Goal: Transaction & Acquisition: Book appointment/travel/reservation

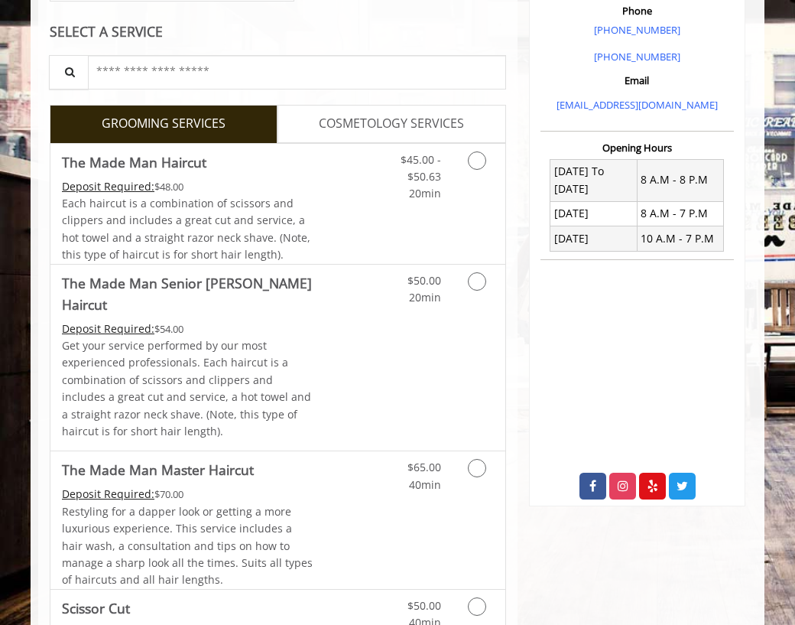
scroll to position [537, 0]
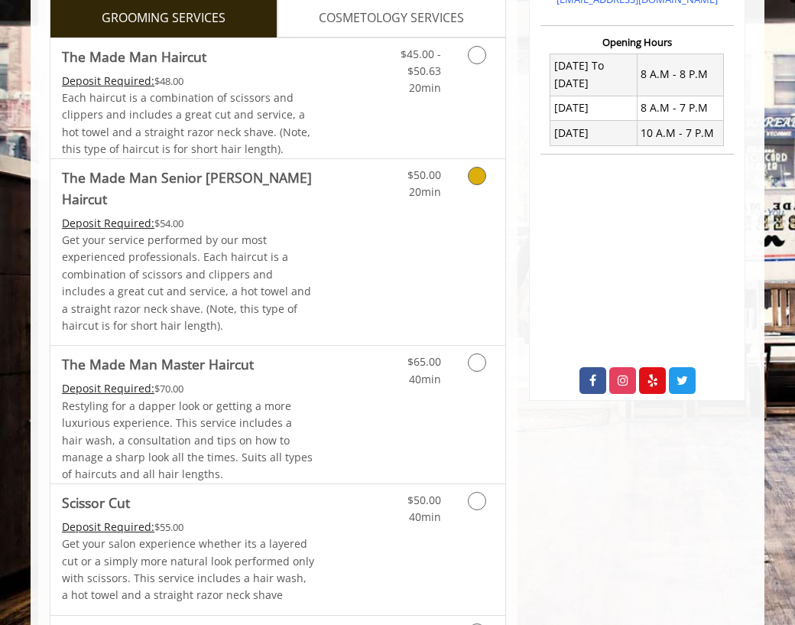
click at [475, 178] on icon "Grooming services" at bounding box center [477, 176] width 18 height 18
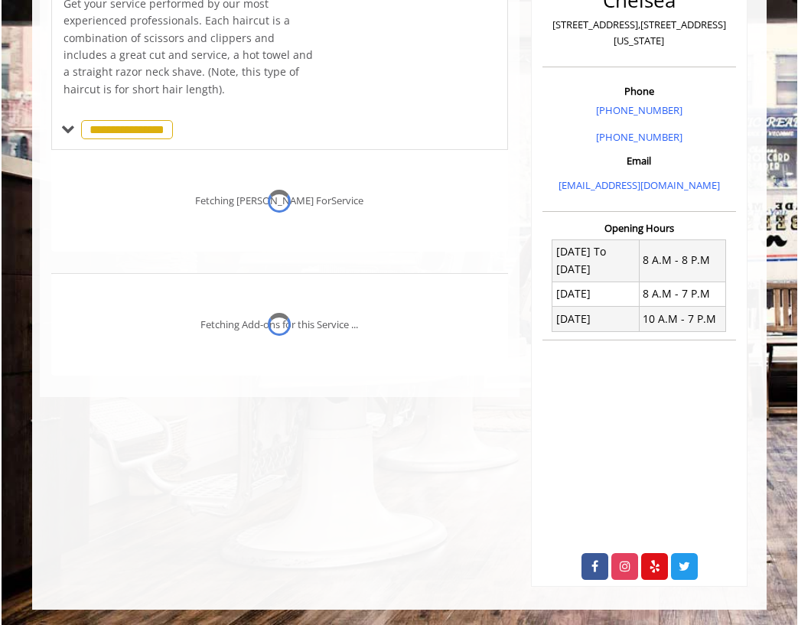
scroll to position [351, 0]
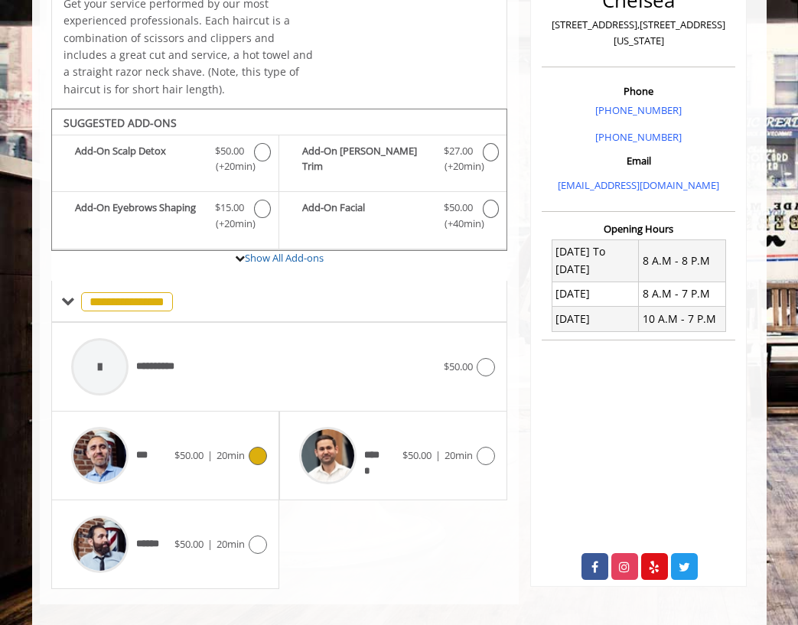
click at [252, 447] on div at bounding box center [256, 456] width 22 height 18
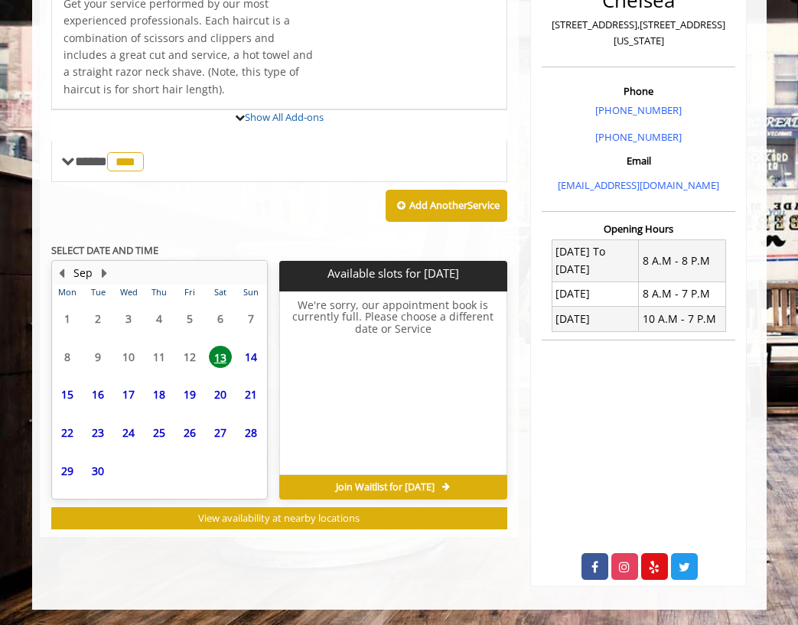
scroll to position [419, 0]
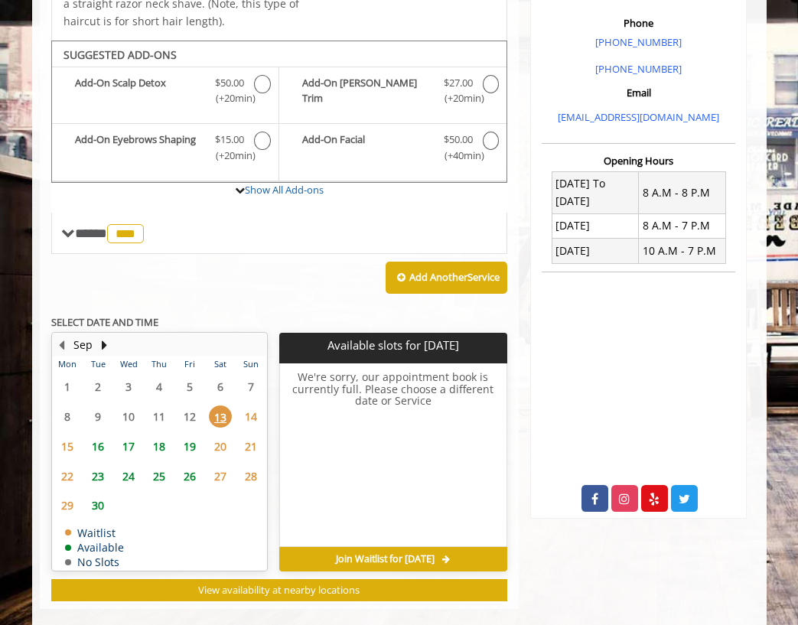
click at [99, 435] on span "16" at bounding box center [97, 446] width 23 height 22
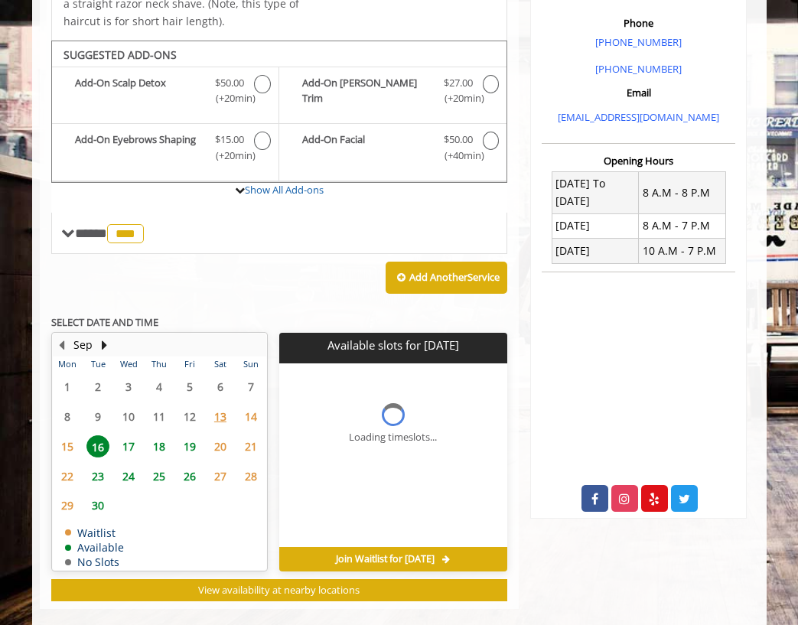
scroll to position [442, 0]
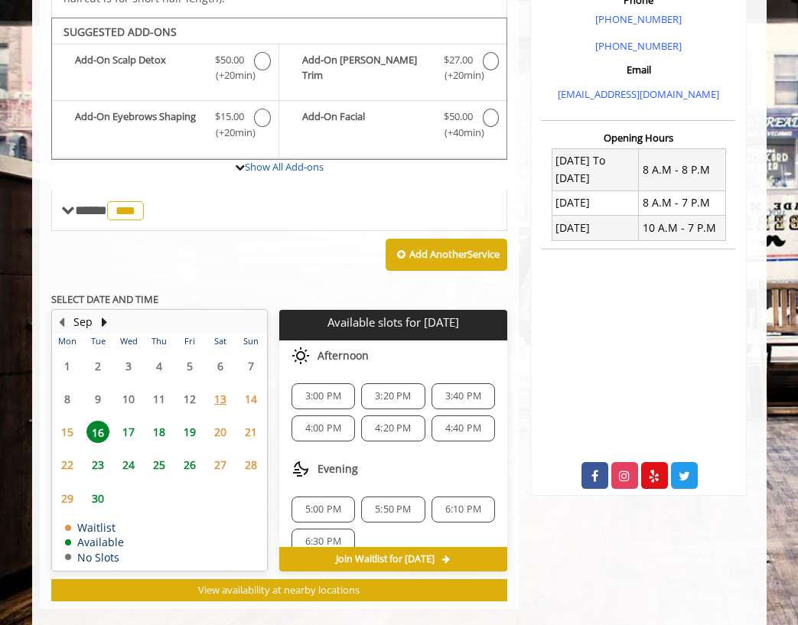
click at [133, 421] on span "17" at bounding box center [128, 432] width 23 height 22
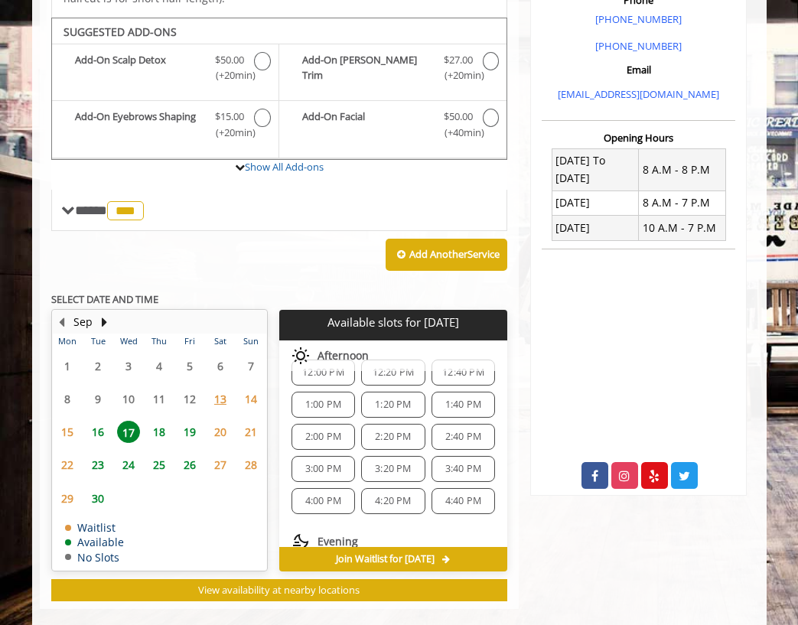
scroll to position [118, 0]
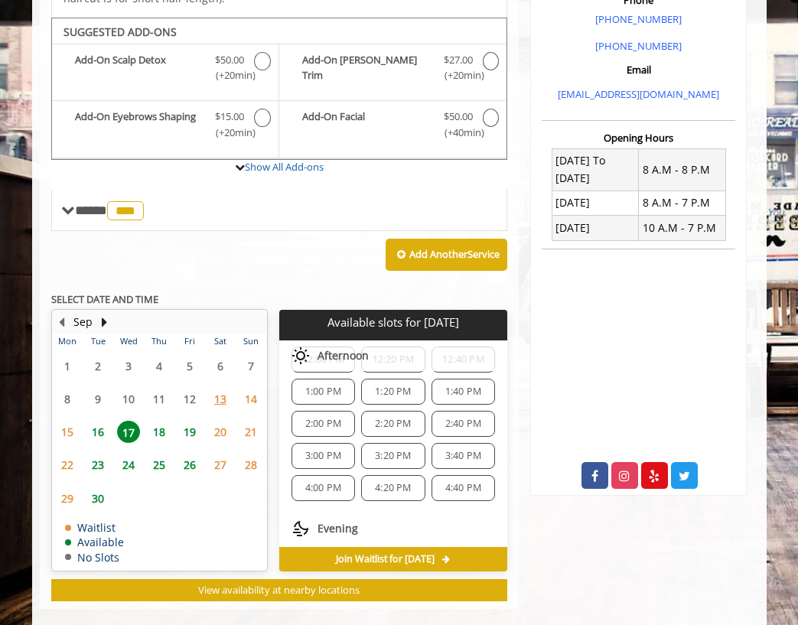
click at [330, 482] on span "4:00 PM" at bounding box center [323, 488] width 36 height 12
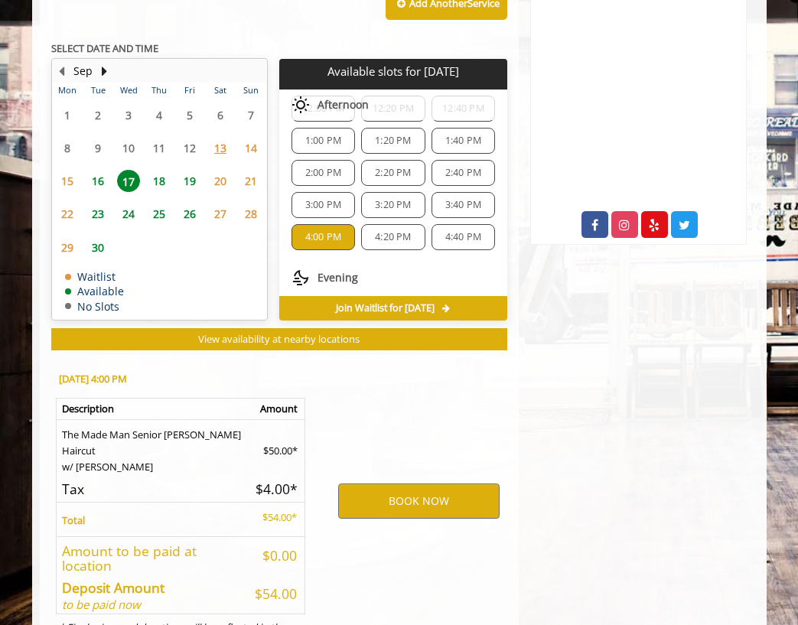
scroll to position [727, 0]
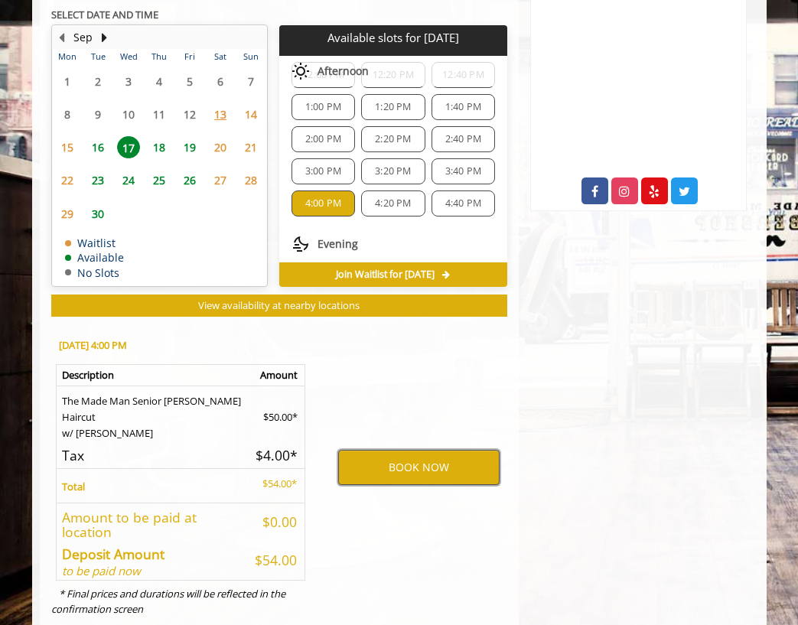
click at [401, 450] on button "BOOK NOW" at bounding box center [418, 467] width 161 height 35
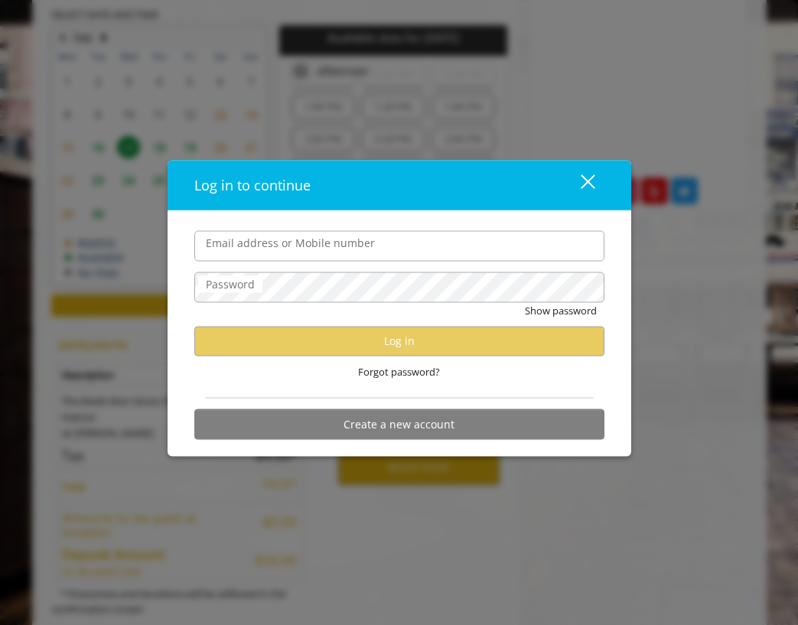
click at [360, 246] on input "Email address or Mobile number" at bounding box center [399, 245] width 410 height 31
type input "**********"
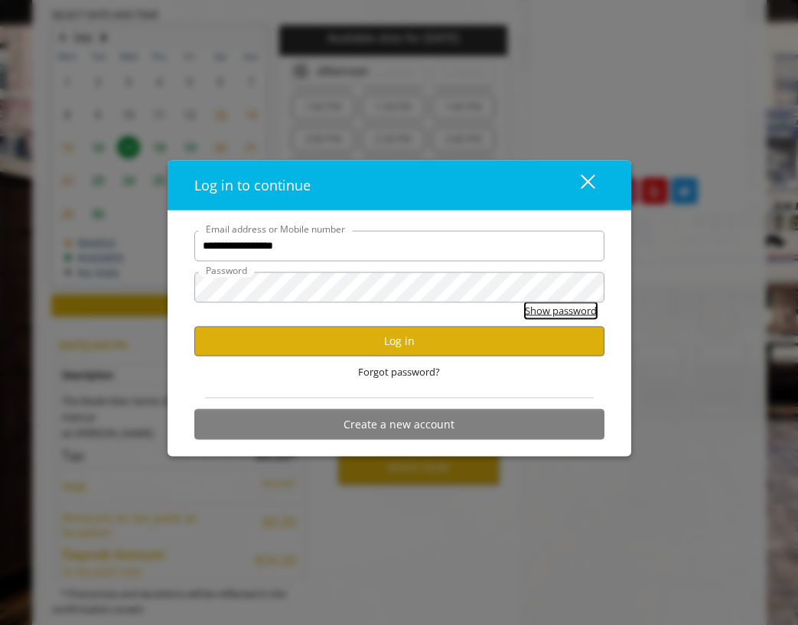
click at [527, 308] on button "Show password" at bounding box center [561, 310] width 72 height 16
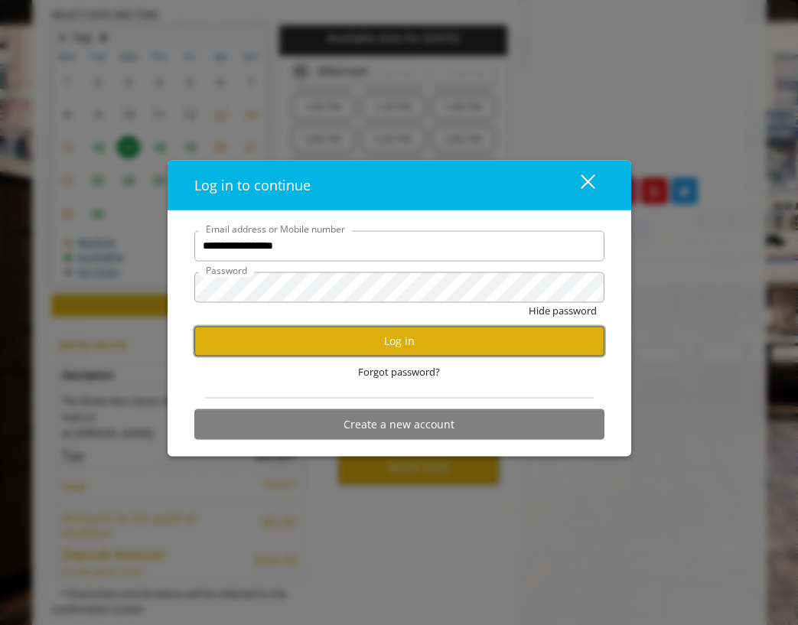
click at [355, 340] on button "Log in" at bounding box center [399, 341] width 410 height 30
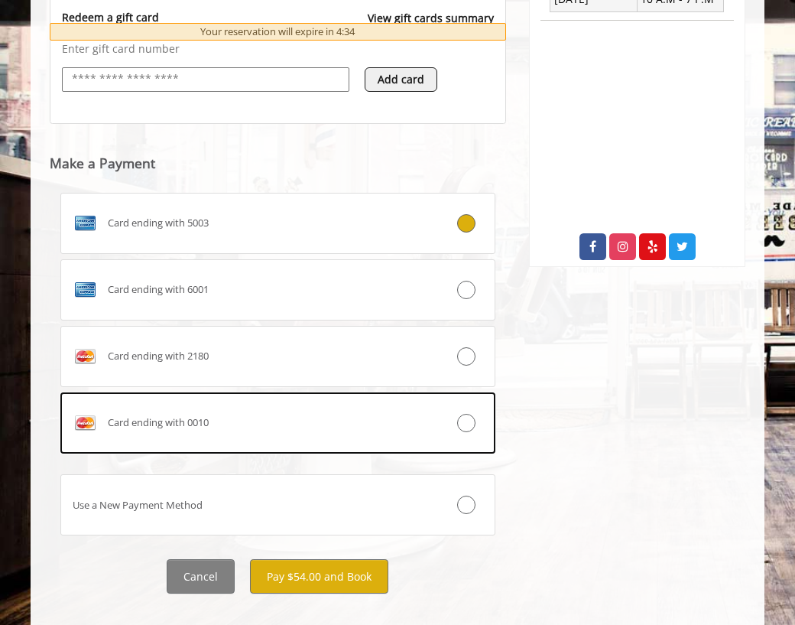
scroll to position [678, 0]
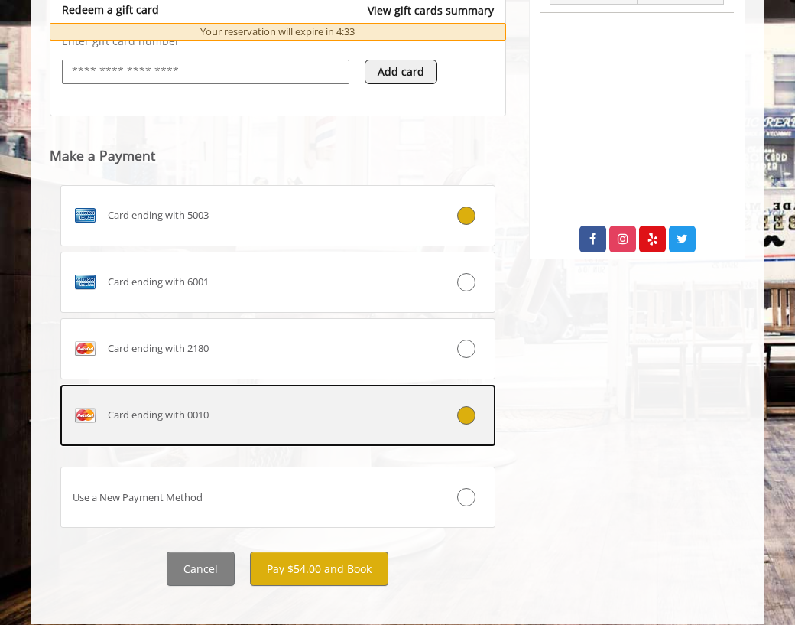
click at [461, 424] on div at bounding box center [458, 415] width 72 height 18
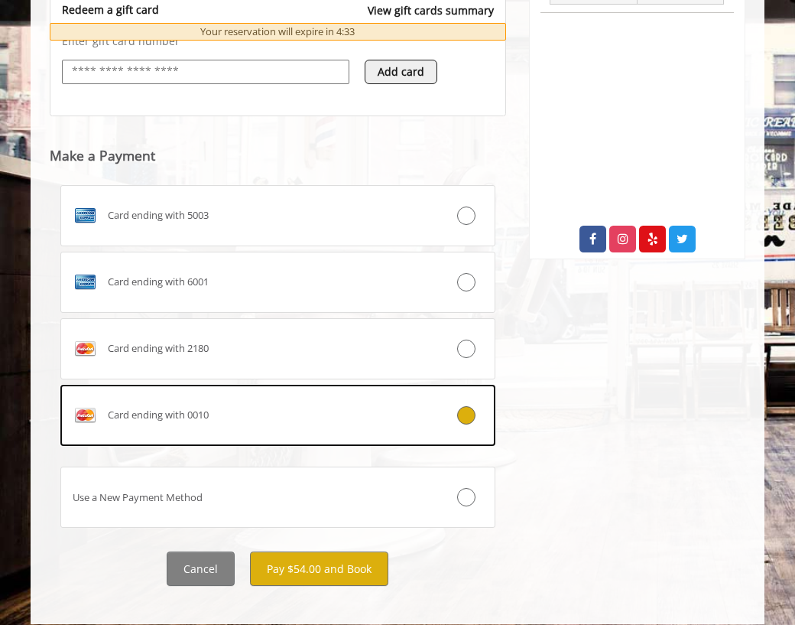
scroll to position [709, 0]
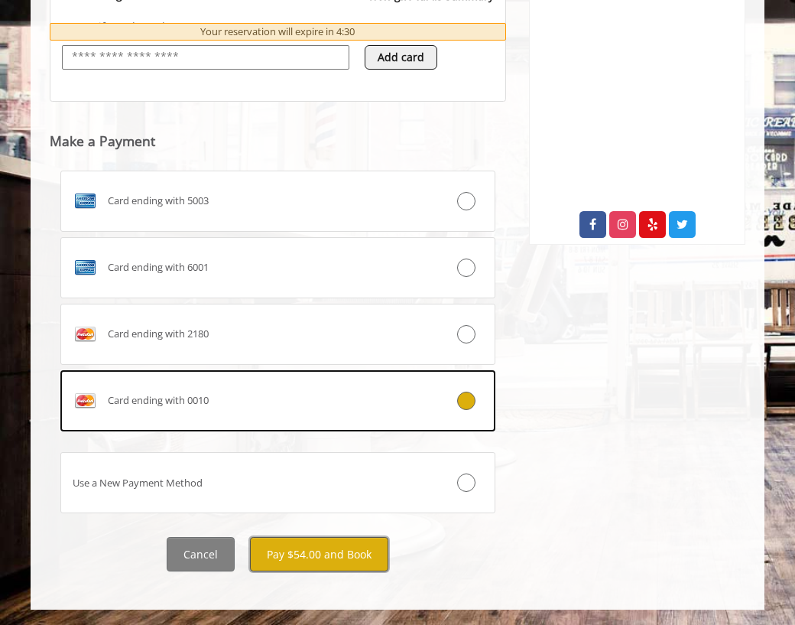
click at [328, 558] on button "Pay $54.00 and Book" at bounding box center [319, 554] width 138 height 34
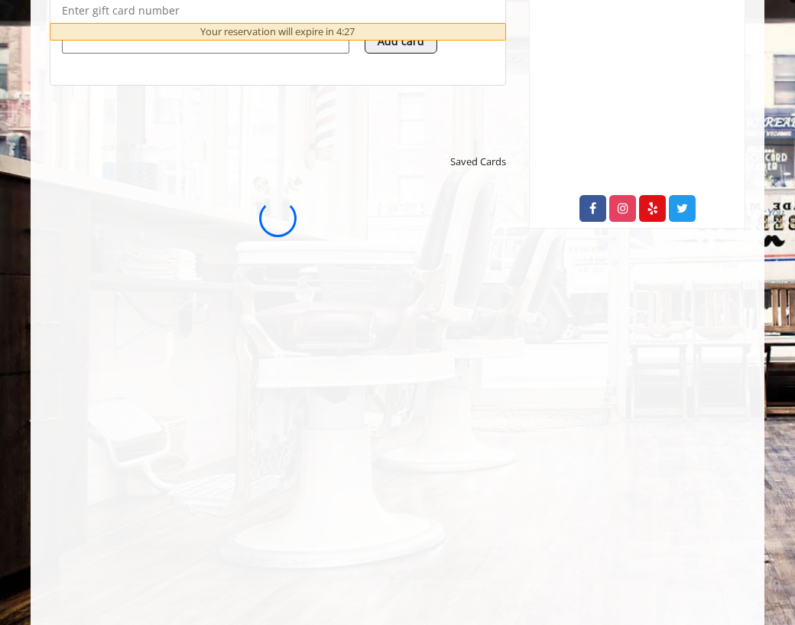
scroll to position [0, 0]
